Goal: Find specific fact: Find specific fact

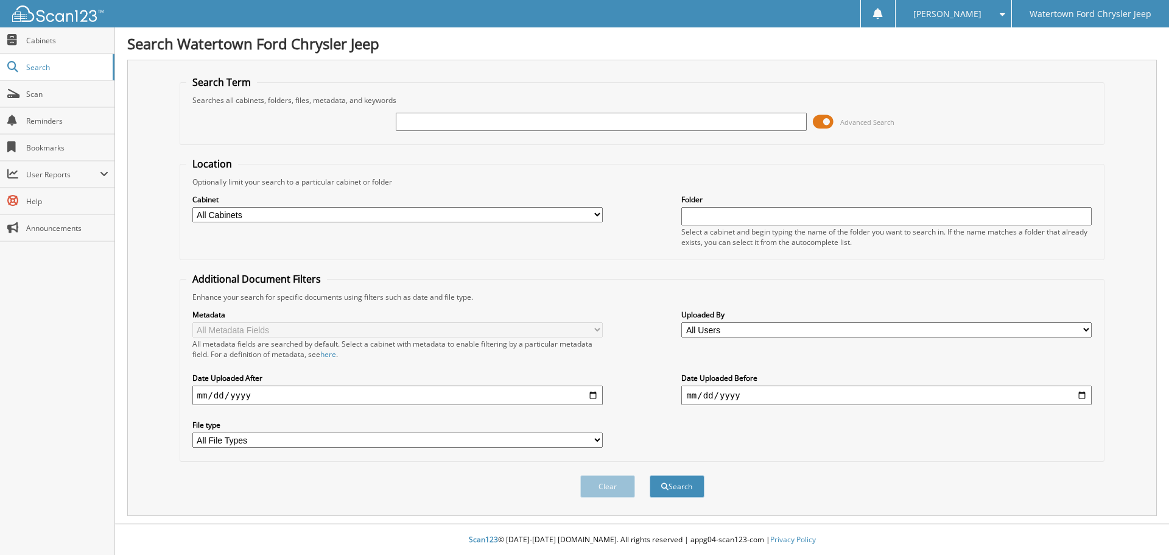
click at [825, 120] on span at bounding box center [823, 122] width 21 height 18
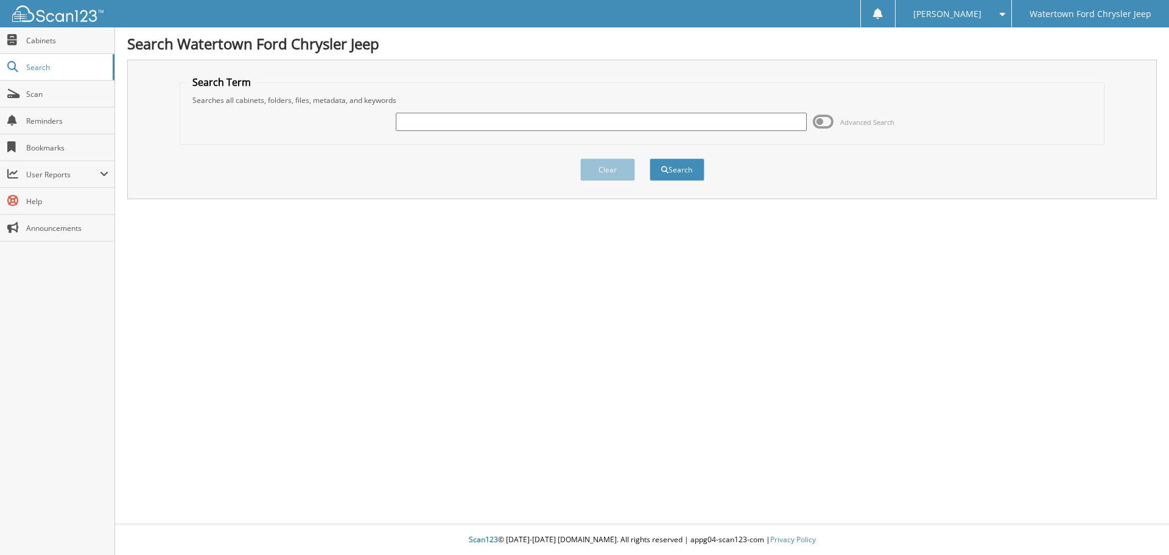
click at [537, 125] on input "text" at bounding box center [601, 122] width 410 height 18
type input "A5045"
click at [649, 158] on button "Search" at bounding box center [676, 169] width 55 height 23
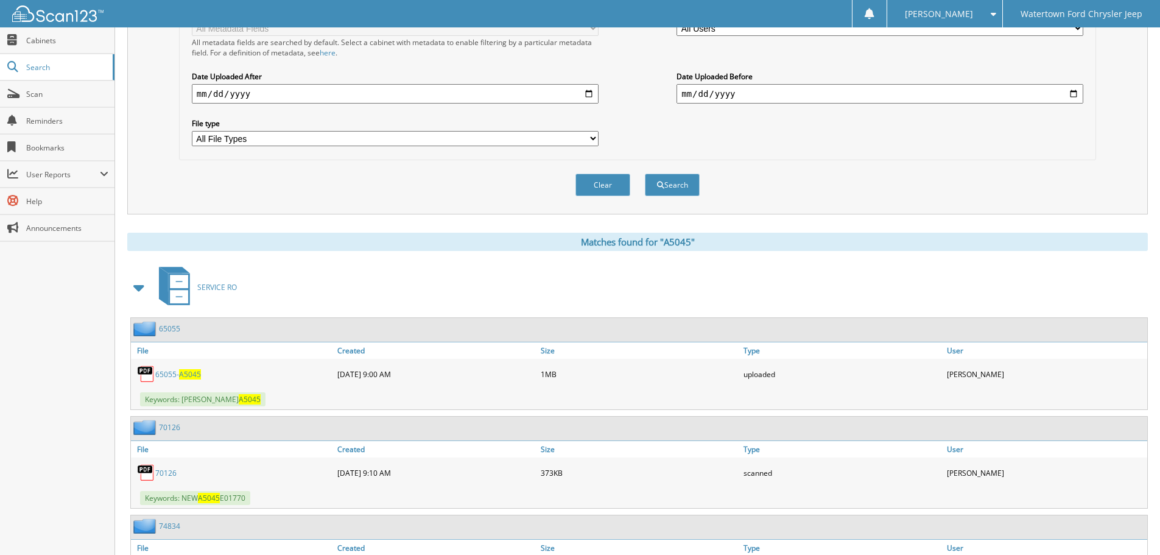
scroll to position [304, 0]
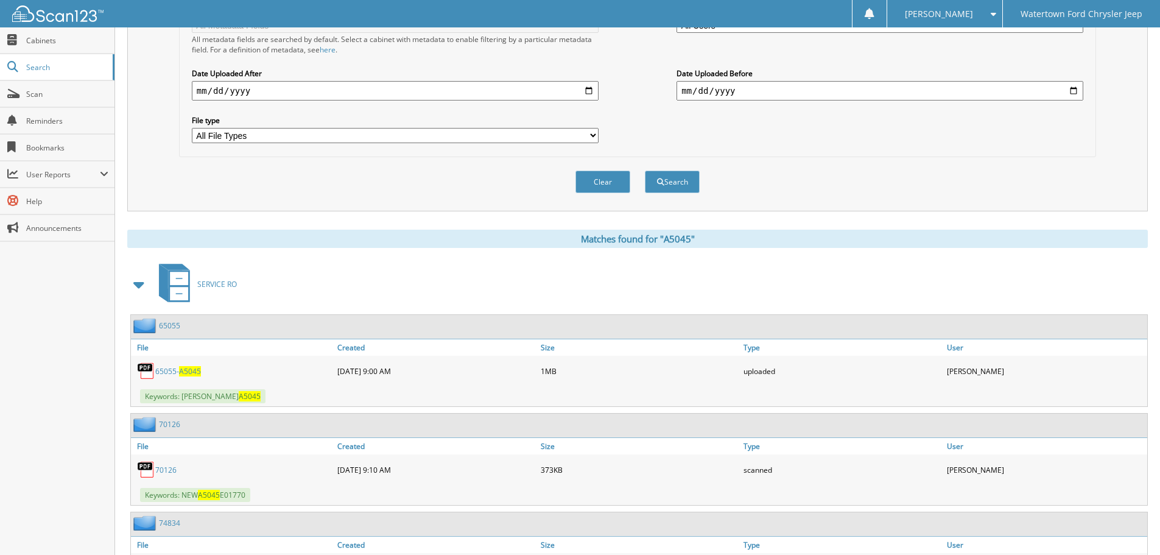
click at [136, 285] on span at bounding box center [139, 284] width 17 height 22
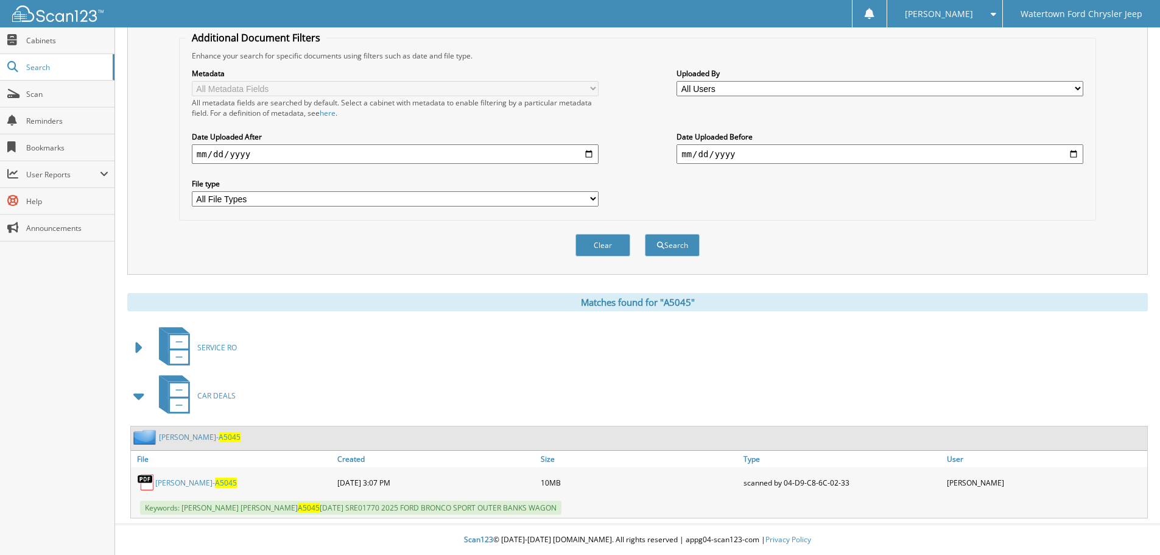
click at [194, 483] on link "[PERSON_NAME]- A5045" at bounding box center [196, 482] width 82 height 10
